Goal: Task Accomplishment & Management: Manage account settings

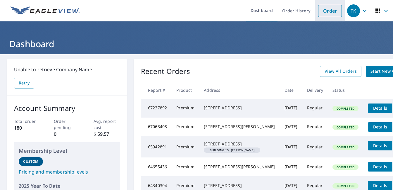
click at [331, 11] on link "Order" at bounding box center [330, 11] width 24 height 12
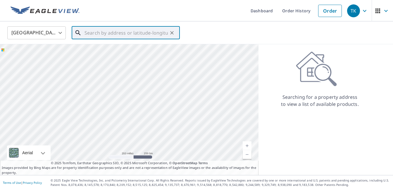
click at [105, 32] on input "text" at bounding box center [126, 33] width 83 height 16
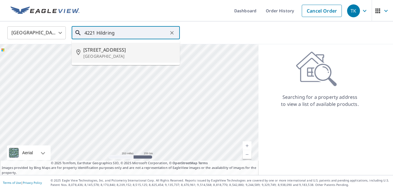
click at [115, 53] on p "[GEOGRAPHIC_DATA]" at bounding box center [129, 56] width 92 height 6
type input "[STREET_ADDRESS]"
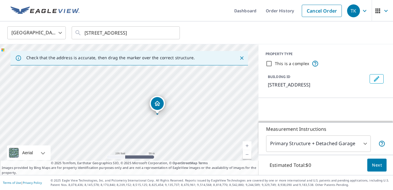
drag, startPoint x: 138, startPoint y: 107, endPoint x: 224, endPoint y: 118, distance: 86.2
click at [224, 118] on div "[STREET_ADDRESS]" at bounding box center [129, 109] width 259 height 131
drag, startPoint x: 187, startPoint y: 121, endPoint x: 201, endPoint y: 116, distance: 14.5
click at [201, 116] on div "[STREET_ADDRESS]" at bounding box center [129, 109] width 259 height 131
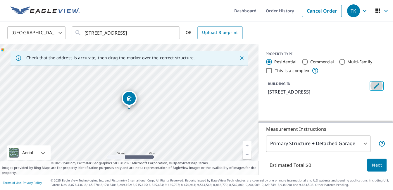
click at [377, 85] on icon "Edit building 1" at bounding box center [376, 85] width 5 height 5
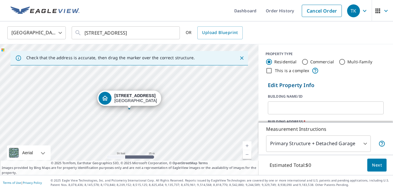
click at [313, 109] on input "text" at bounding box center [326, 107] width 116 height 16
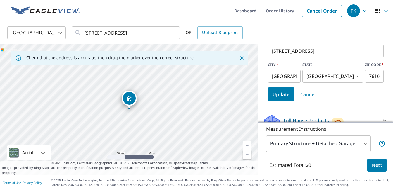
type input "[PERSON_NAME]"
click at [284, 97] on span "Update" at bounding box center [281, 94] width 17 height 8
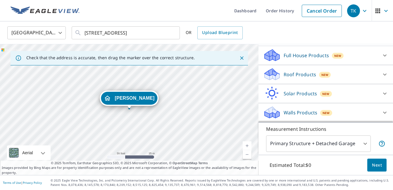
click at [369, 75] on div "Roof Products New" at bounding box center [320, 74] width 115 height 14
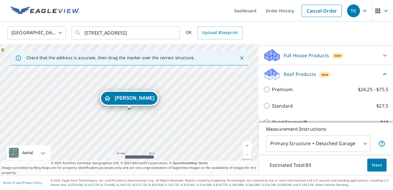
scroll to position [59, 0]
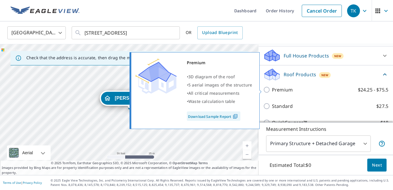
click at [318, 88] on label "Premium $24.25 - $75.5" at bounding box center [330, 89] width 116 height 7
click at [272, 88] on input "Premium $24.25 - $75.5" at bounding box center [267, 89] width 9 height 7
checkbox input "true"
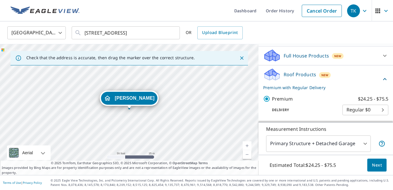
click at [379, 163] on span "Next" at bounding box center [377, 164] width 10 height 7
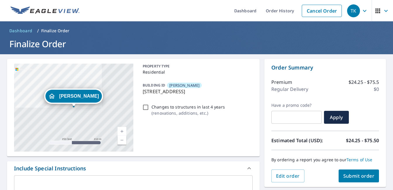
click at [355, 174] on span "Submit order" at bounding box center [359, 175] width 31 height 6
checkbox input "true"
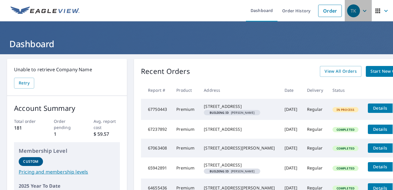
click at [363, 9] on icon "button" at bounding box center [364, 10] width 7 height 7
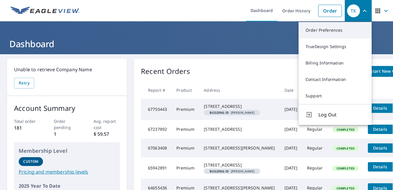
click at [321, 30] on link "Order Preferences" at bounding box center [335, 30] width 73 height 16
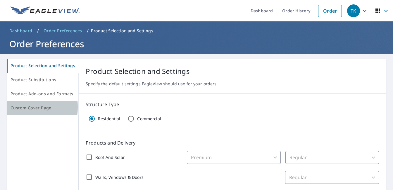
click at [27, 107] on span "Custom Cover Page" at bounding box center [43, 107] width 64 height 7
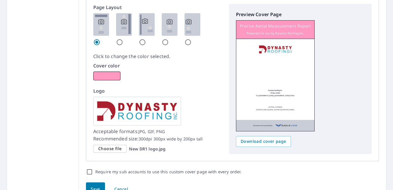
scroll to position [350, 0]
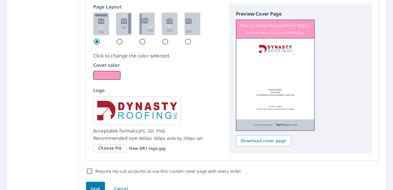
click at [112, 147] on span "Choose file" at bounding box center [109, 147] width 23 height 7
click at [0, 0] on input "Choose file New DR1 logo.jpg" at bounding box center [0, 0] width 0 height 0
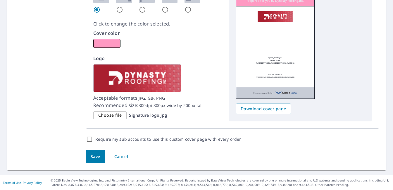
scroll to position [381, 0]
drag, startPoint x: 96, startPoint y: 157, endPoint x: 100, endPoint y: 158, distance: 4.8
click at [96, 157] on span "Save" at bounding box center [96, 156] width 10 height 7
checkbox input "true"
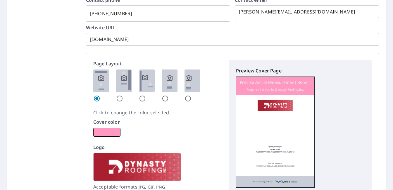
scroll to position [307, 0]
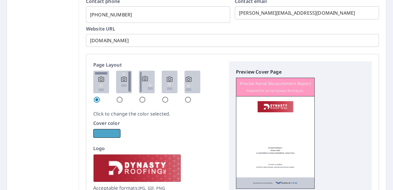
click at [104, 133] on button "button" at bounding box center [106, 133] width 27 height 9
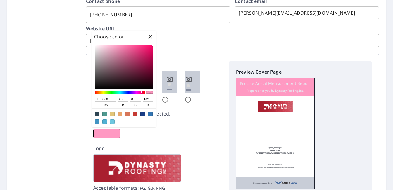
checkbox input "true"
type input "FF0062"
type input "98"
checkbox input "true"
type input "FF006B"
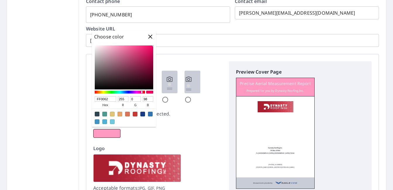
type input "107"
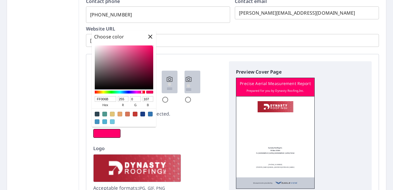
checkbox input "true"
type input "FF00C4"
type input "196"
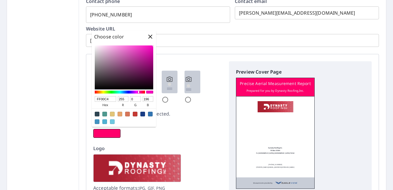
checkbox input "true"
type input "D000FF"
type input "208"
type input "255"
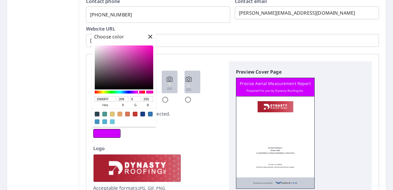
checkbox input "true"
type input "7F00FF"
type input "127"
checkbox input "true"
type input "0300FF"
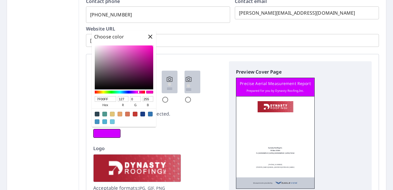
type input "3"
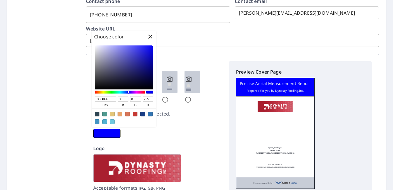
checkbox input "true"
type input "005FFF"
type input "0"
type input "95"
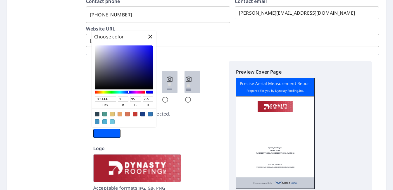
checkbox input "true"
type input "00DBFF"
type input "219"
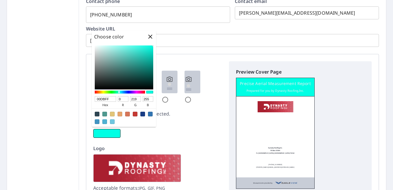
checkbox input "true"
type input "00FFE4"
type input "255"
type input "228"
checkbox input "true"
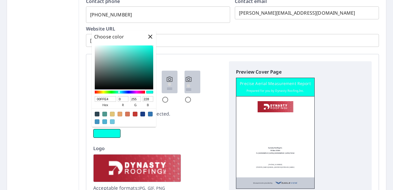
type input "00FF56"
type input "86"
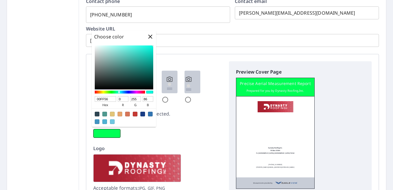
checkbox input "true"
type input "00FF06"
type input "6"
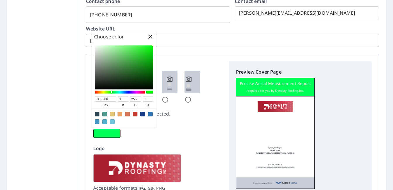
checkbox input "true"
type input "1EFF00"
type input "30"
type input "0"
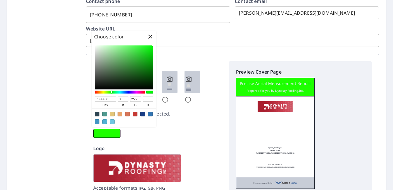
checkbox input "true"
type input "65FF00"
type input "101"
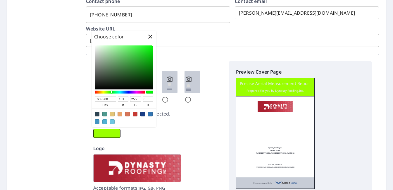
checkbox input "true"
type input "9AFF00"
type input "154"
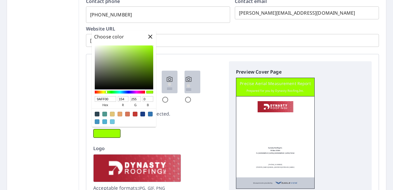
checkbox input "true"
type input "D0FF00"
type input "208"
checkbox input "true"
type input "EAFF00"
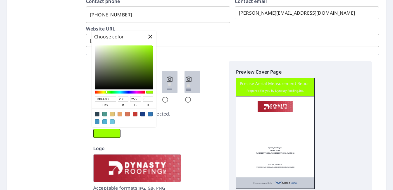
type input "234"
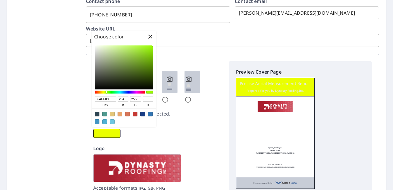
checkbox input "true"
type input "FFF000"
type input "255"
type input "240"
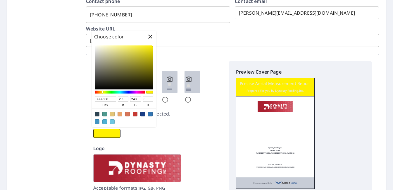
checkbox input "true"
type input "FFCD00"
type input "205"
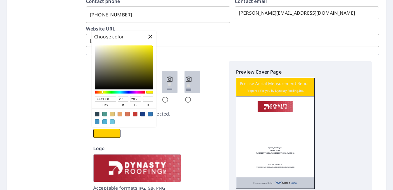
checkbox input "true"
type input "FFBB00"
type input "187"
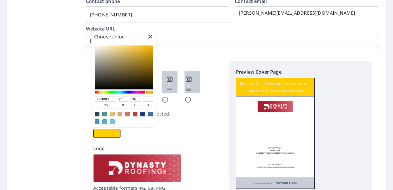
checkbox input "true"
type input "FFA900"
type input "169"
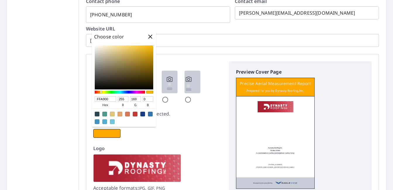
checkbox input "true"
type input "FF8E00"
type input "142"
checkbox input "true"
type input "FF7D00"
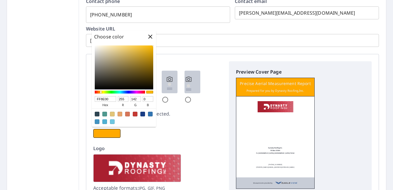
type input "125"
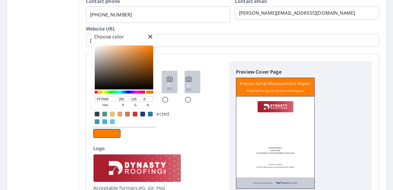
checkbox input "true"
type input "FF7400"
type input "116"
checkbox input "true"
type input "FF6B00"
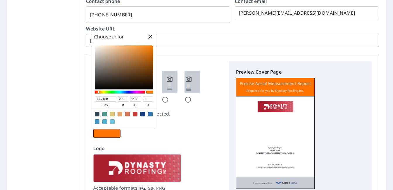
type input "107"
checkbox input "true"
type input "FF6200"
type input "98"
checkbox input "true"
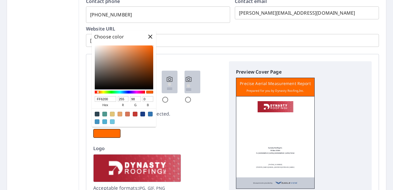
type input "FF5900"
type input "89"
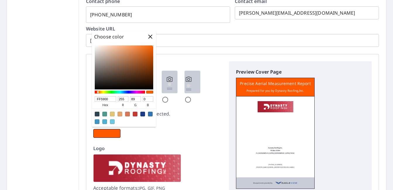
checkbox input "true"
type input "FF4700"
type input "71"
checkbox input "true"
type input "FF3500"
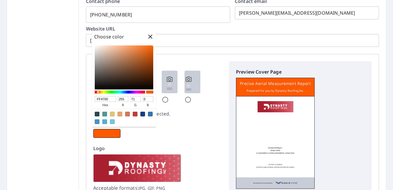
type input "53"
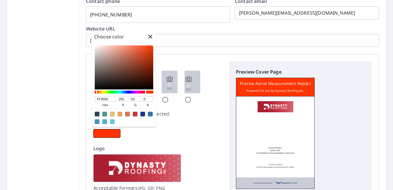
checkbox input "true"
type input "FF2400"
type input "36"
checkbox input "true"
type input "FF0000"
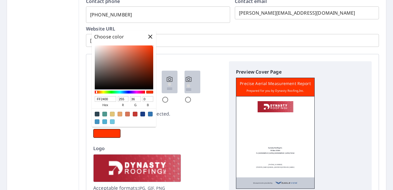
type input "0"
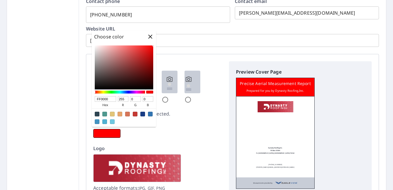
checkbox input "true"
type input "FF0900"
type input "9"
checkbox input "true"
type input "FF3E00"
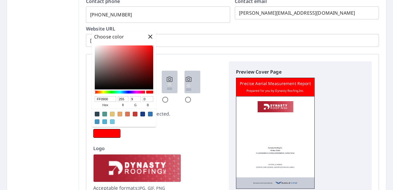
type input "62"
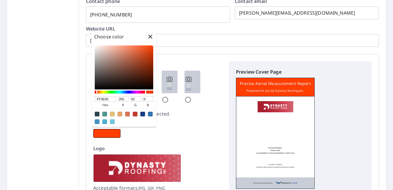
checkbox input "true"
type input "FF5000"
type input "80"
checkbox input "true"
type input "FF5900"
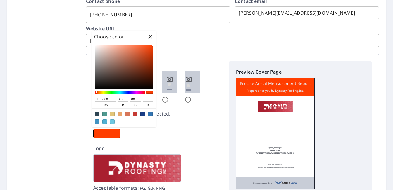
type input "89"
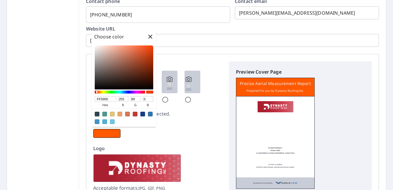
checkbox input "true"
type input "FFA000"
type input "160"
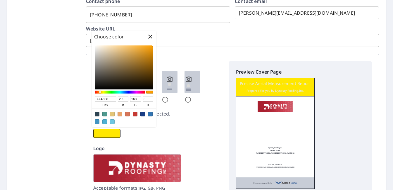
checkbox input "true"
type input "FFE700"
type input "231"
checkbox input "true"
type input "FFF900"
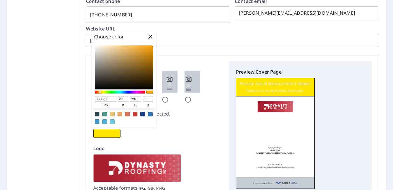
type input "249"
checkbox input "true"
type input "E1FF00"
type input "225"
type input "255"
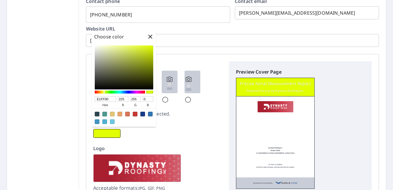
checkbox input "true"
type input "9AFF00"
type input "154"
checkbox input "true"
type input "77FF00"
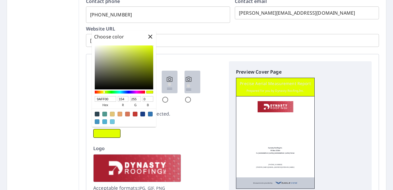
type input "119"
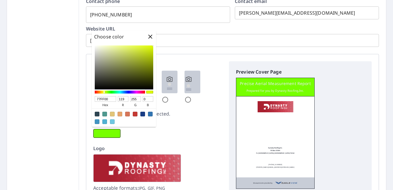
checkbox input "true"
type input "65FF00"
type input "101"
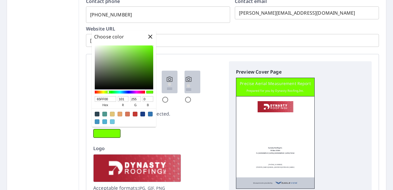
checkbox input "true"
type input "41FF00"
type input "65"
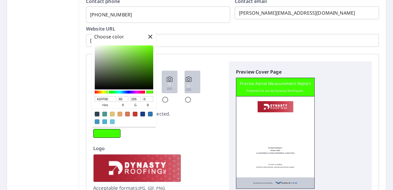
checkbox input "true"
type input "15FF00"
type input "21"
checkbox input "true"
type input "00FF21"
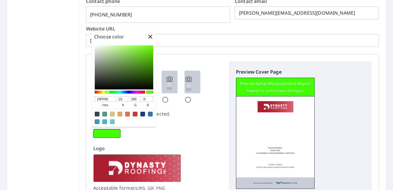
type input "0"
type input "33"
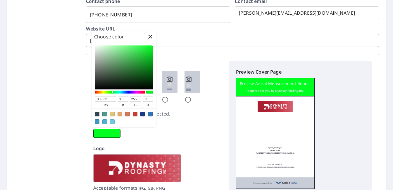
checkbox input "true"
type input "00FF56"
type input "86"
checkbox input "true"
type input "00FF82"
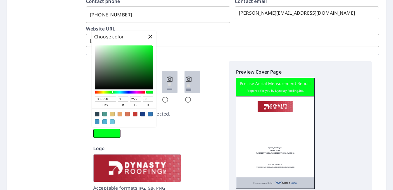
type input "130"
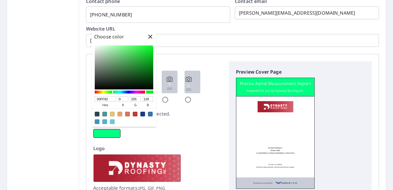
checkbox input "true"
type input "00FFCA"
type input "202"
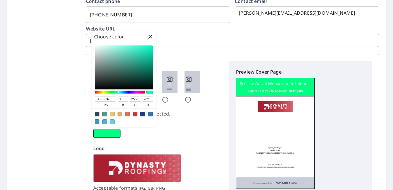
checkbox input "true"
type input "00EDFF"
type input "237"
type input "255"
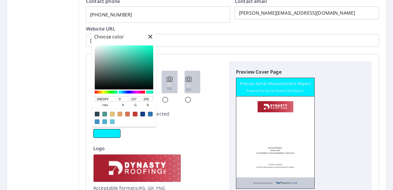
checkbox input "true"
type input "00B8FF"
type input "184"
checkbox input "true"
type input "005FFF"
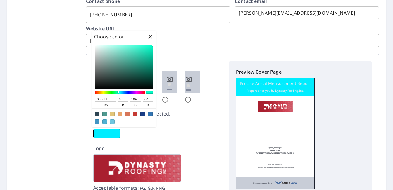
type input "95"
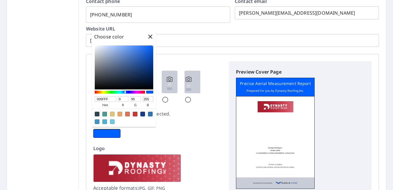
checkbox input "true"
type input "1500FF"
type input "21"
type input "0"
checkbox input "true"
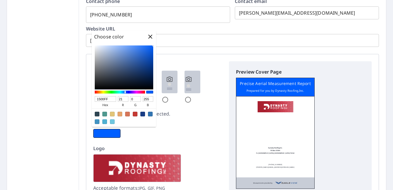
type input "5300FF"
type input "83"
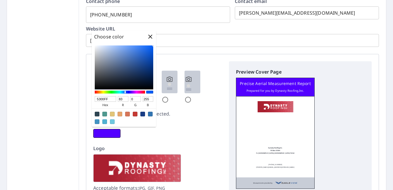
checkbox input "true"
type input "AC00FF"
type input "172"
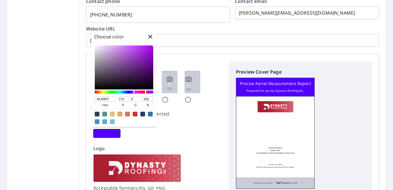
checkbox input "true"
type input "FC00FF"
type input "252"
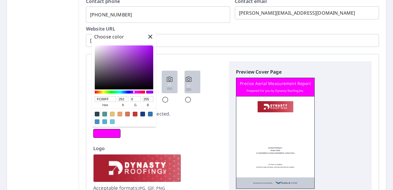
checkbox input "true"
type input "FF008E"
type input "255"
type input "142"
checkbox input "true"
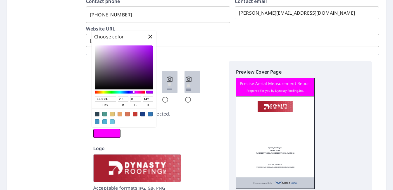
type input "FF0012"
type input "18"
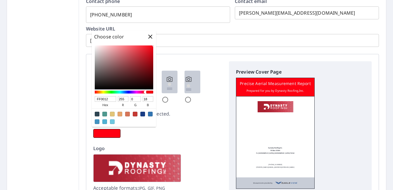
checkbox input "true"
type input "FF0004"
type input "4"
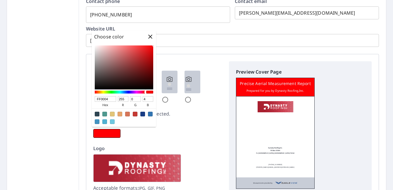
checkbox input "true"
type input "FF0009"
type input "9"
checkbox input "true"
type input "FF0012"
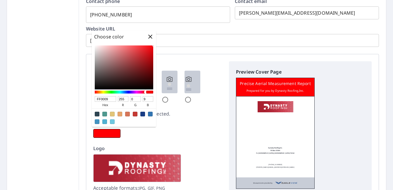
type input "18"
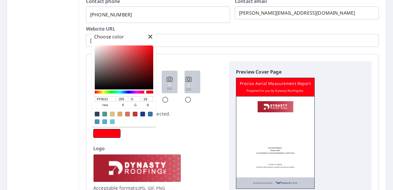
checkbox input "true"
type input "FF002C"
type input "44"
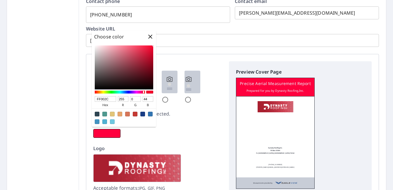
checkbox input "true"
type input "FF003E"
type input "62"
checkbox input "true"
type input "FF0004"
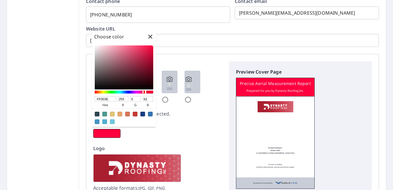
type input "4"
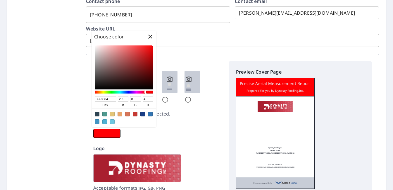
drag, startPoint x: 142, startPoint y: 92, endPoint x: 150, endPoint y: 90, distance: 8.6
click at [150, 89] on div "FF0004 hex 255 r 0 g 4 b 100 a" at bounding box center [124, 84] width 64 height 84
drag, startPoint x: 145, startPoint y: 92, endPoint x: 127, endPoint y: 92, distance: 18.4
click at [127, 92] on div at bounding box center [124, 91] width 59 height 5
checkbox input "true"
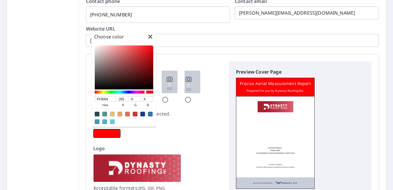
type input "FF001B"
type input "27"
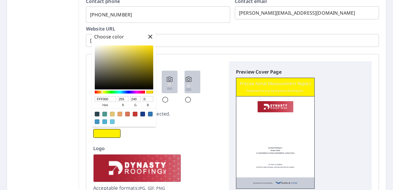
drag, startPoint x: 144, startPoint y: 92, endPoint x: 103, endPoint y: 97, distance: 41.8
click at [103, 97] on div "FFF000 hex 255 r 240 g 0 b 100 a" at bounding box center [124, 84] width 64 height 84
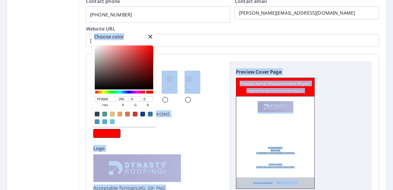
drag, startPoint x: 102, startPoint y: 92, endPoint x: 90, endPoint y: 92, distance: 12.6
click at [90, 92] on body "TK TK Dashboard Order History Order TK Dashboard / Order Preferences / Custom C…" at bounding box center [196, 95] width 393 height 190
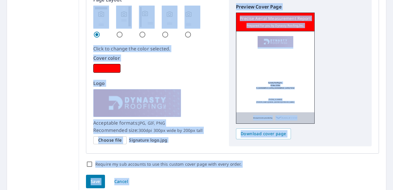
scroll to position [372, 0]
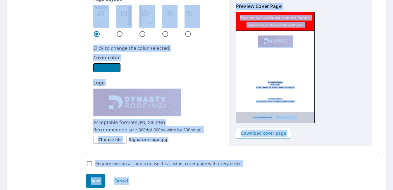
click at [108, 68] on button "button" at bounding box center [106, 67] width 27 height 9
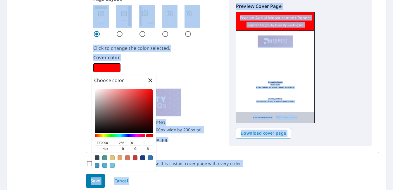
scroll to position [0, 0]
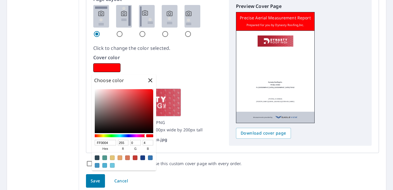
drag, startPoint x: 95, startPoint y: 135, endPoint x: 153, endPoint y: 135, distance: 58.5
click at [153, 135] on div "FF0004 hex 255 r 0 g 4 b 100 a" at bounding box center [124, 128] width 64 height 84
click at [145, 136] on div at bounding box center [145, 135] width 1 height 2
drag, startPoint x: 145, startPoint y: 136, endPoint x: 148, endPoint y: 135, distance: 3.6
click at [148, 135] on div at bounding box center [124, 135] width 59 height 5
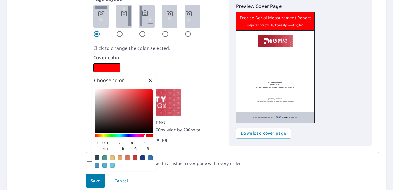
click at [150, 136] on div at bounding box center [149, 135] width 7 height 3
click at [126, 157] on div at bounding box center [127, 157] width 5 height 5
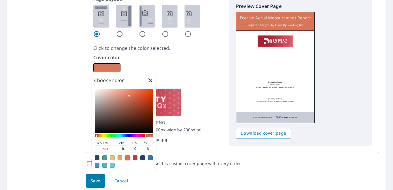
click at [134, 157] on div at bounding box center [135, 157] width 5 height 5
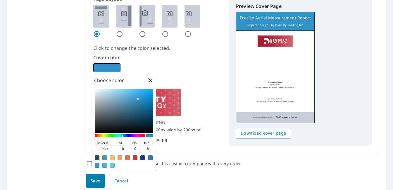
drag, startPoint x: 95, startPoint y: 136, endPoint x: 123, endPoint y: 135, distance: 28.1
click at [123, 135] on div at bounding box center [122, 135] width 1 height 2
click at [93, 180] on span "Save" at bounding box center [96, 180] width 10 height 7
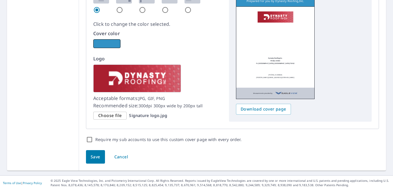
click at [93, 156] on span "Save" at bounding box center [96, 156] width 10 height 7
